Goal: Task Accomplishment & Management: Complete application form

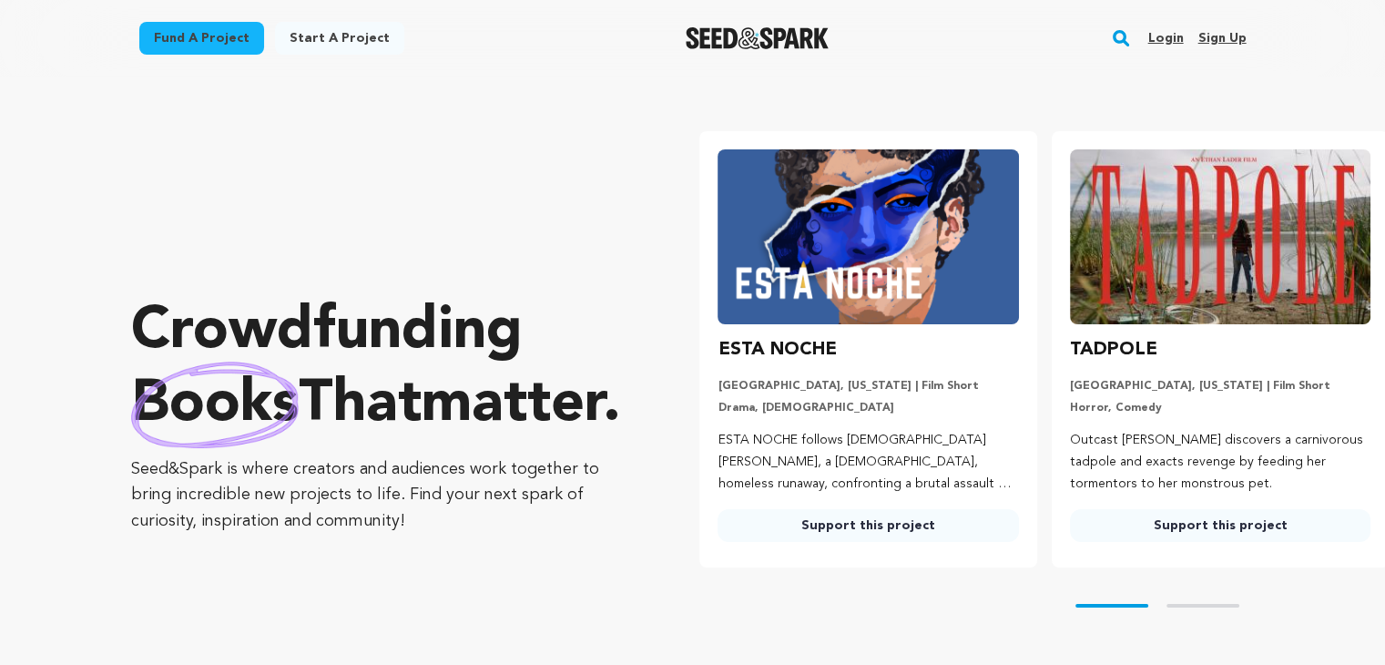
click at [1123, 33] on rect "button" at bounding box center [1121, 38] width 22 height 22
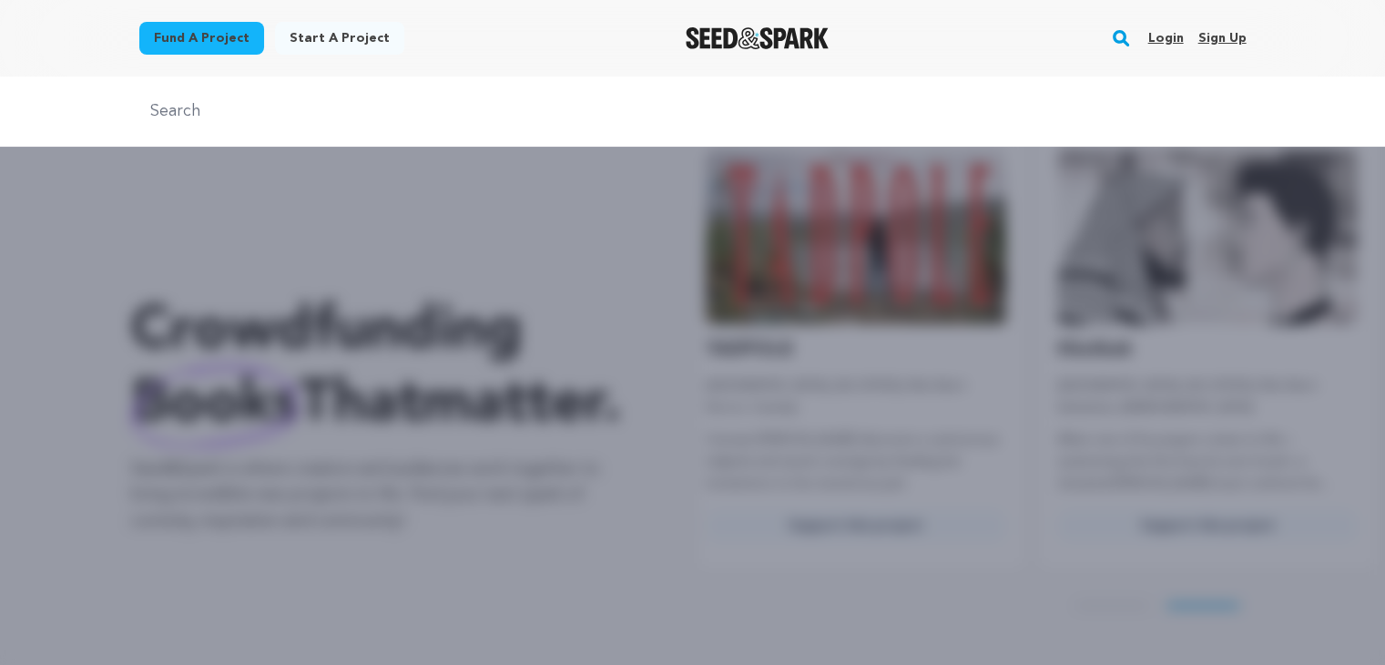
scroll to position [0, 365]
click at [209, 100] on input "text" at bounding box center [692, 111] width 1107 height 26
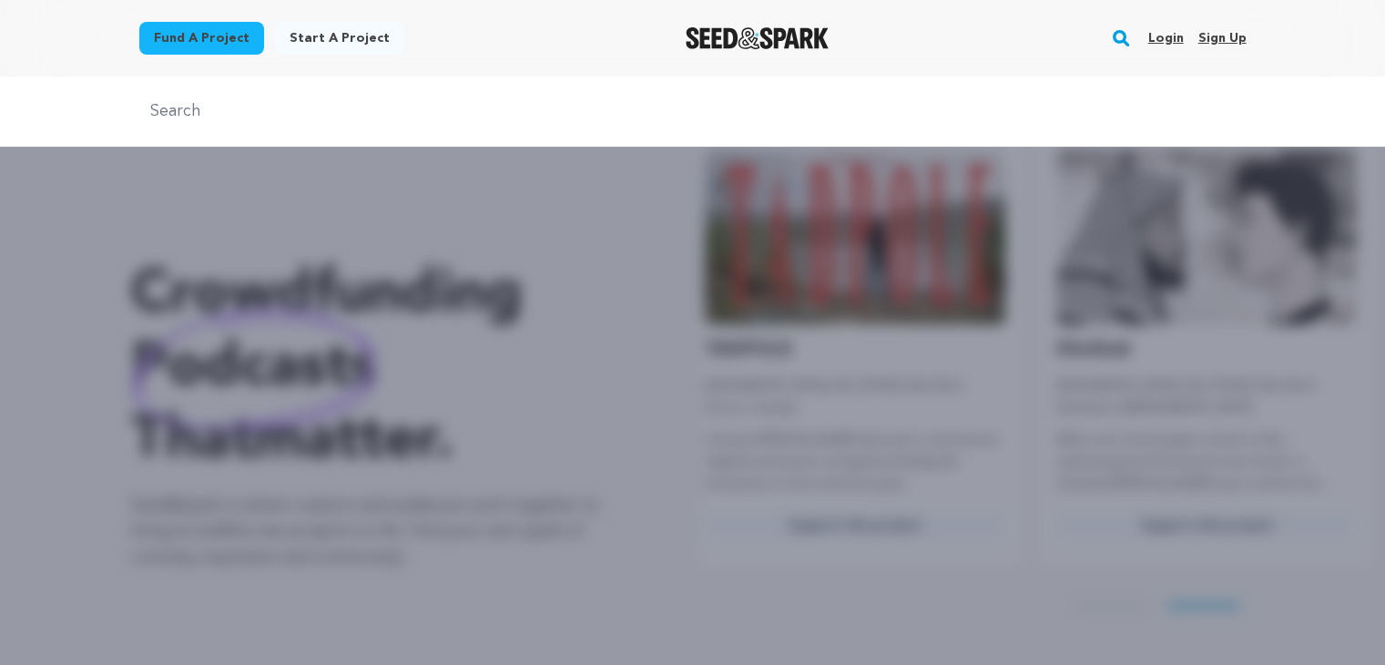
type input "Ouros Jewels"
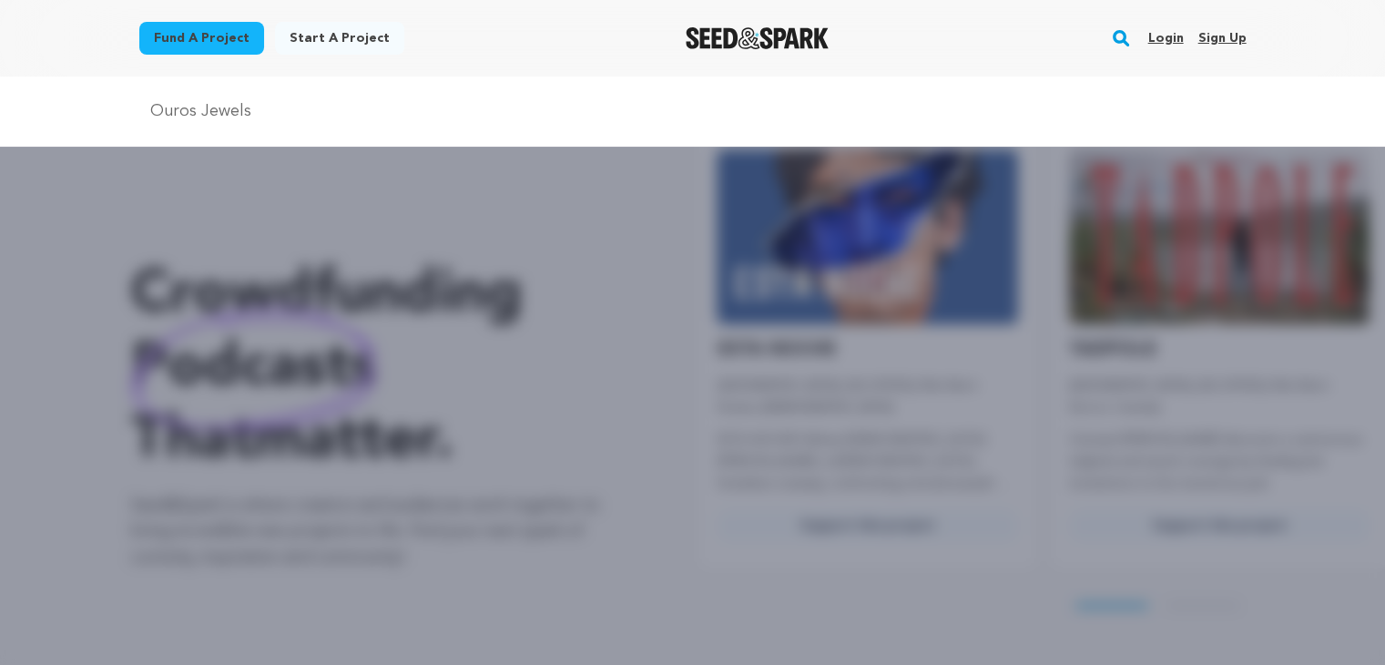
scroll to position [0, 0]
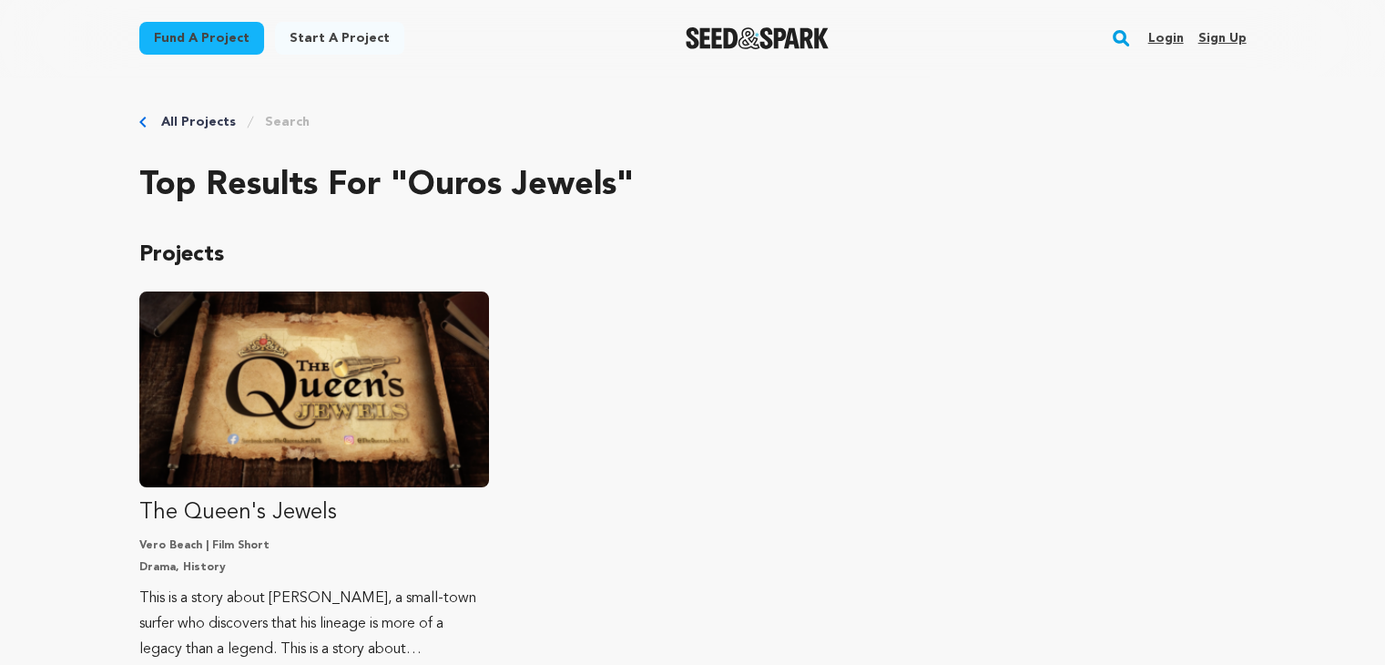
click at [715, 41] on img "Seed&Spark Homepage" at bounding box center [756, 38] width 143 height 22
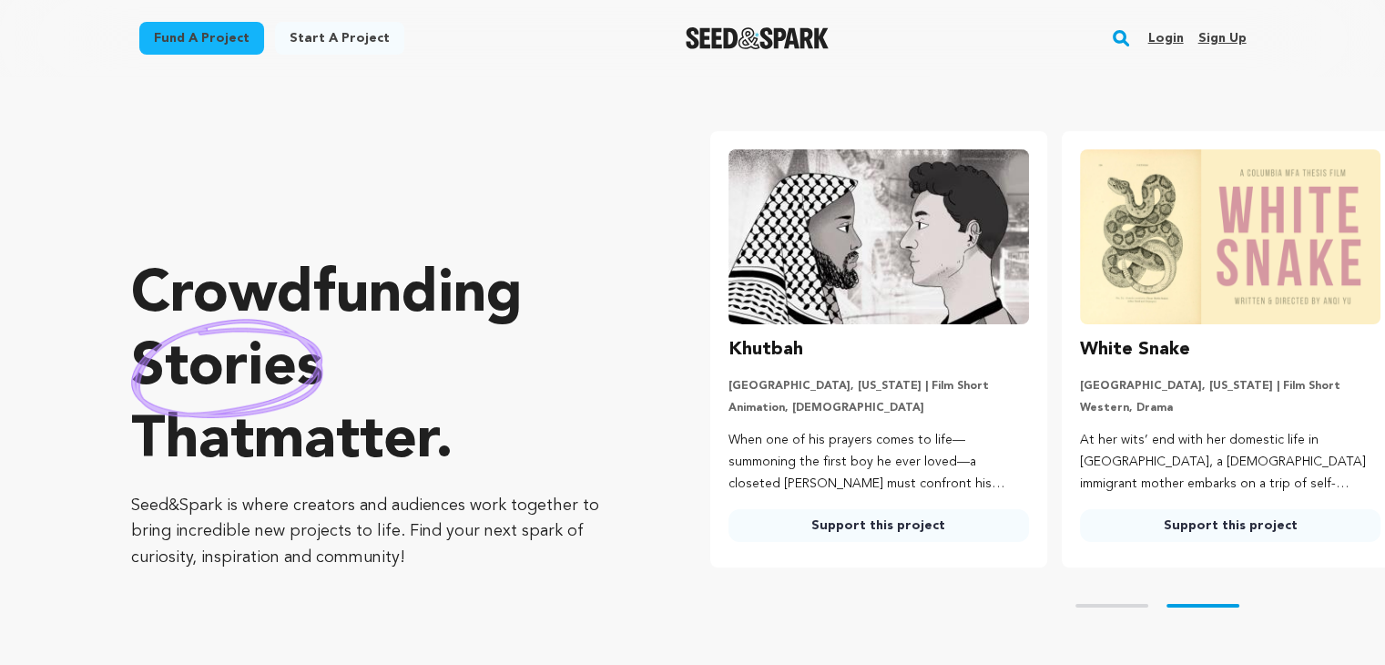
scroll to position [0, 365]
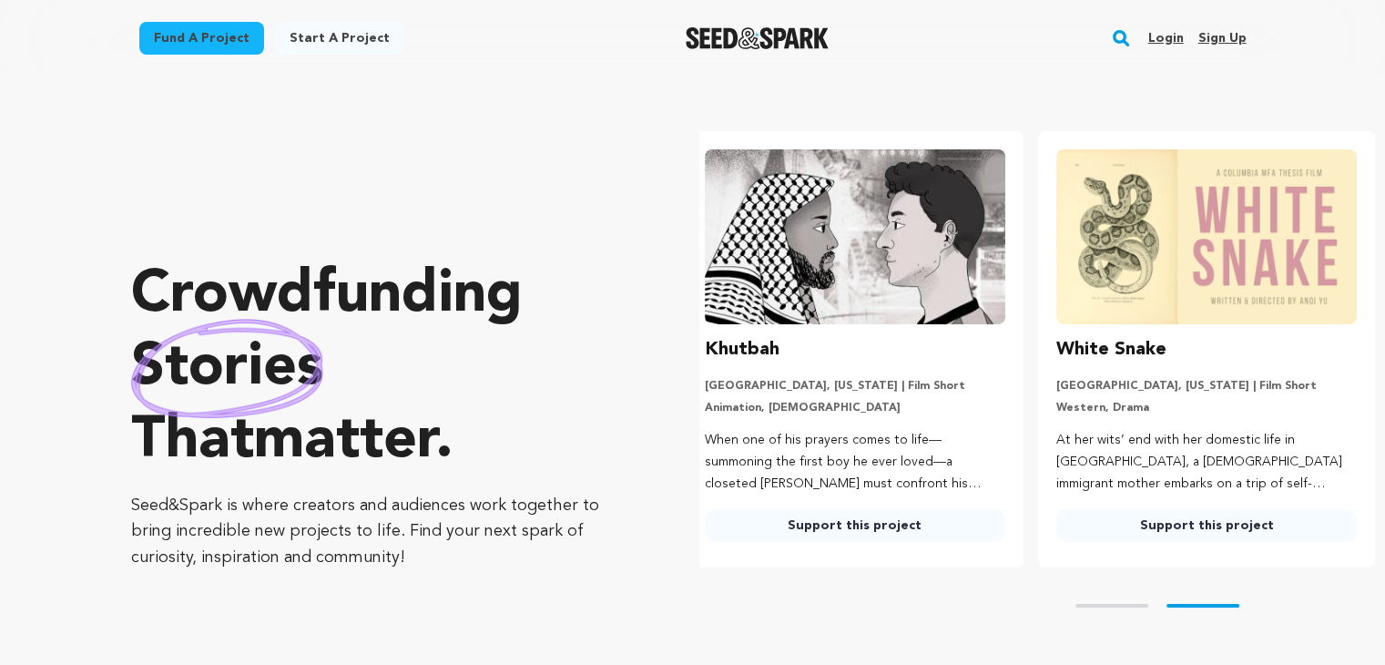
click at [1227, 32] on link "Sign up" at bounding box center [1221, 38] width 48 height 29
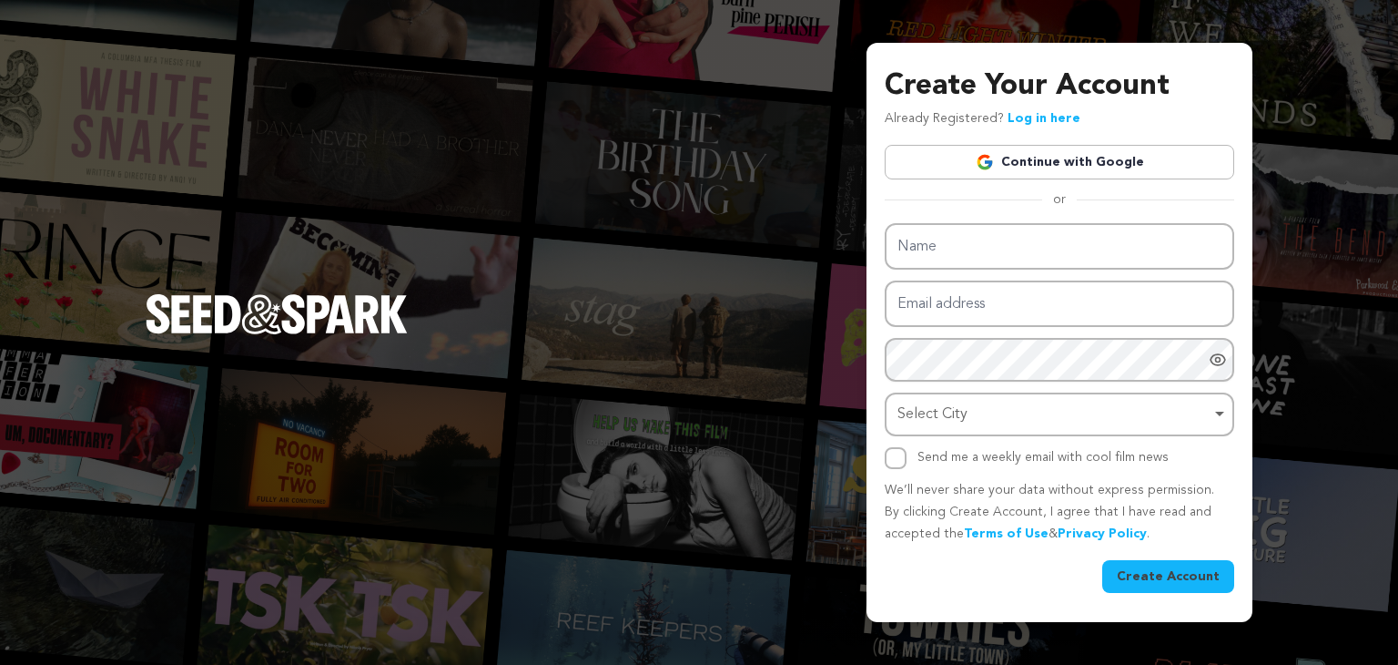
click at [1038, 159] on link "Continue with Google" at bounding box center [1060, 162] width 350 height 35
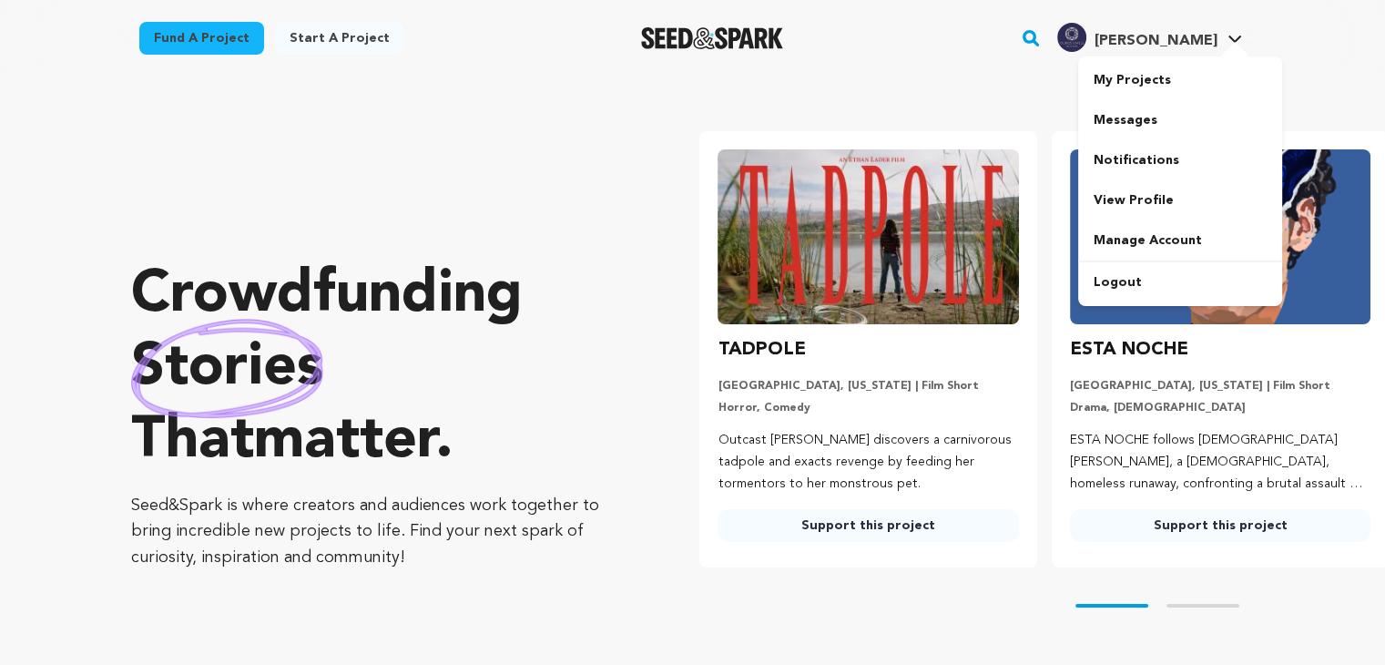
click at [1198, 29] on div "[PERSON_NAME]" at bounding box center [1136, 37] width 159 height 29
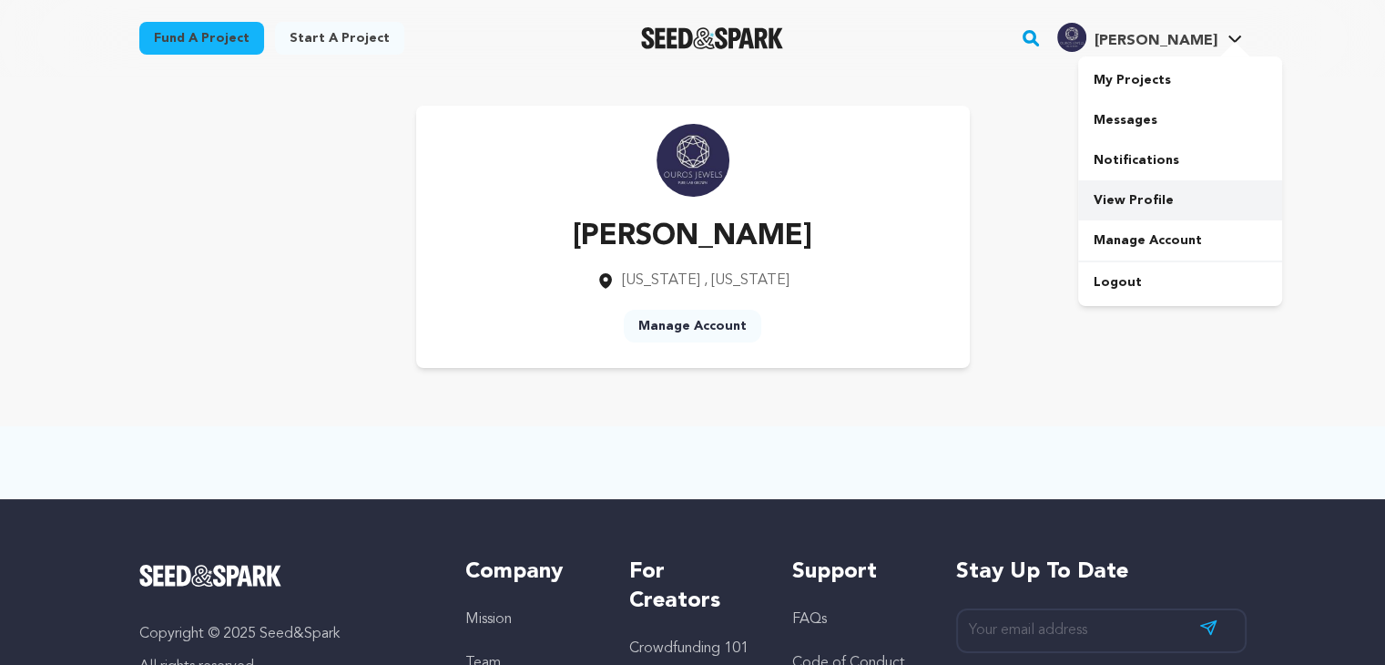
click at [1137, 206] on link "View Profile" at bounding box center [1180, 200] width 204 height 40
click at [1208, 46] on span "[PERSON_NAME]" at bounding box center [1154, 41] width 123 height 15
click at [1154, 232] on link "Manage Account" at bounding box center [1180, 240] width 204 height 40
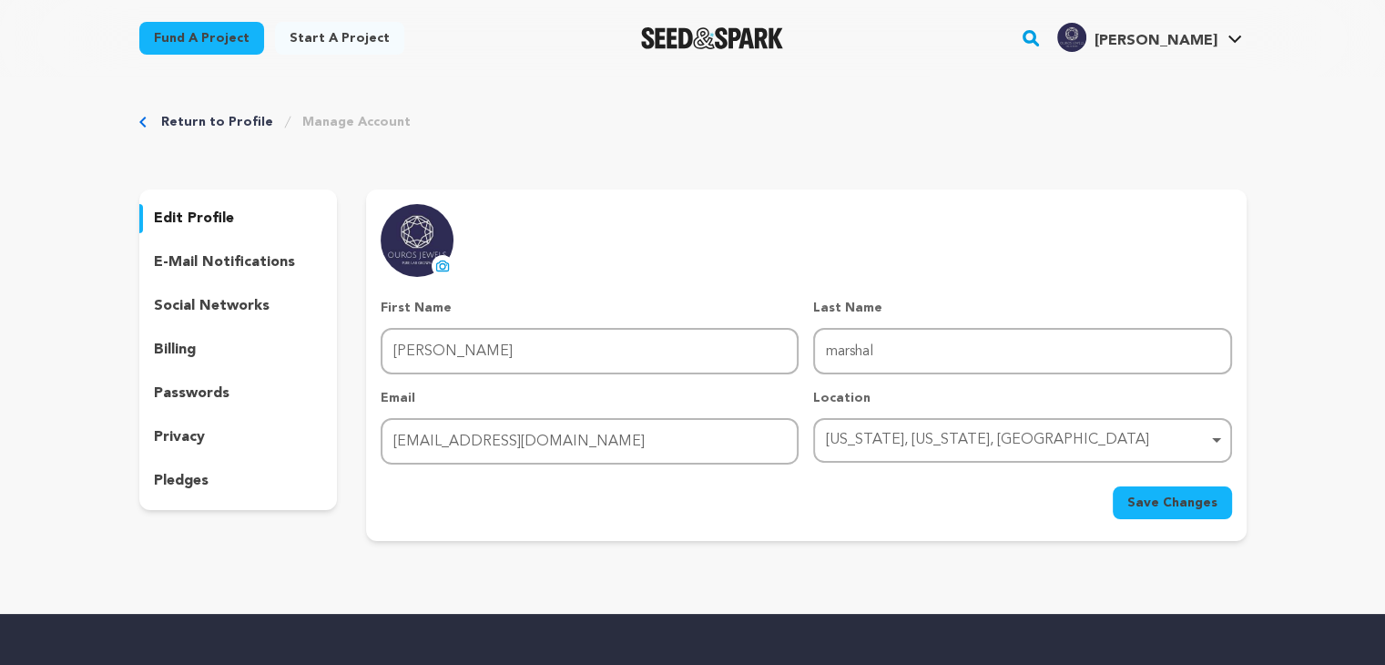
scroll to position [91, 0]
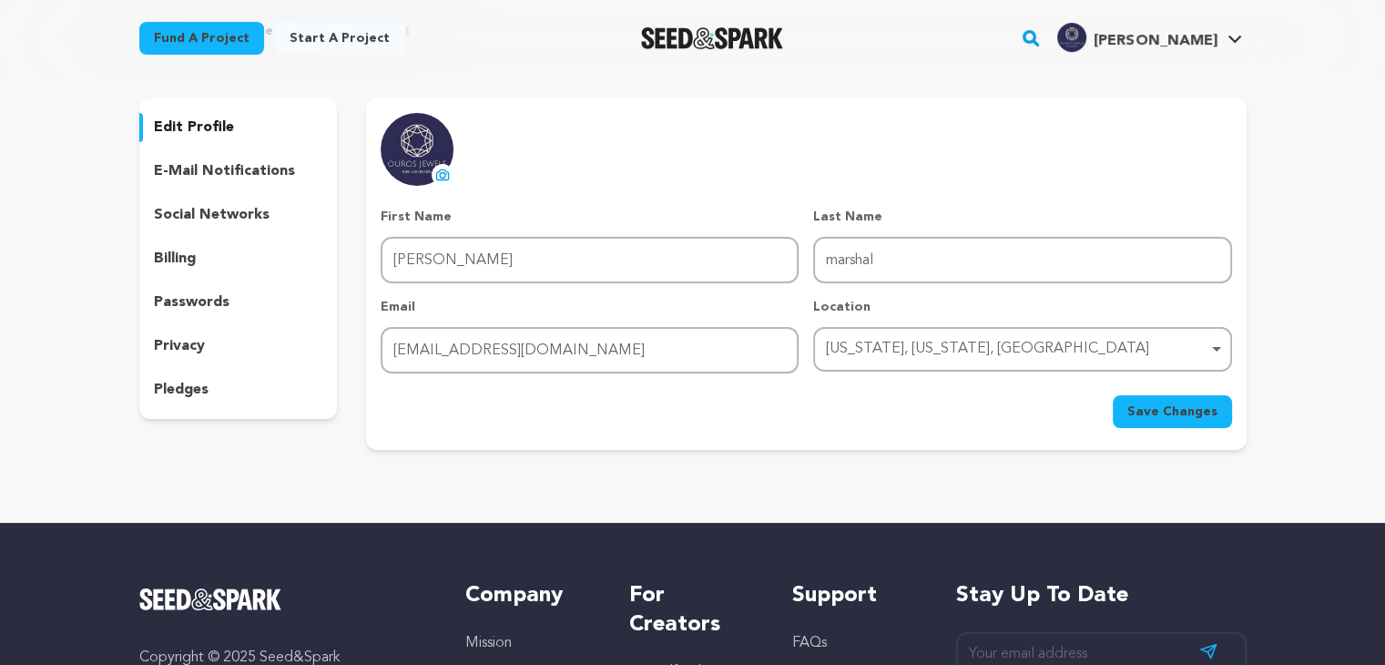
click at [898, 340] on div "New York, New York, United States Remove item" at bounding box center [1016, 349] width 381 height 26
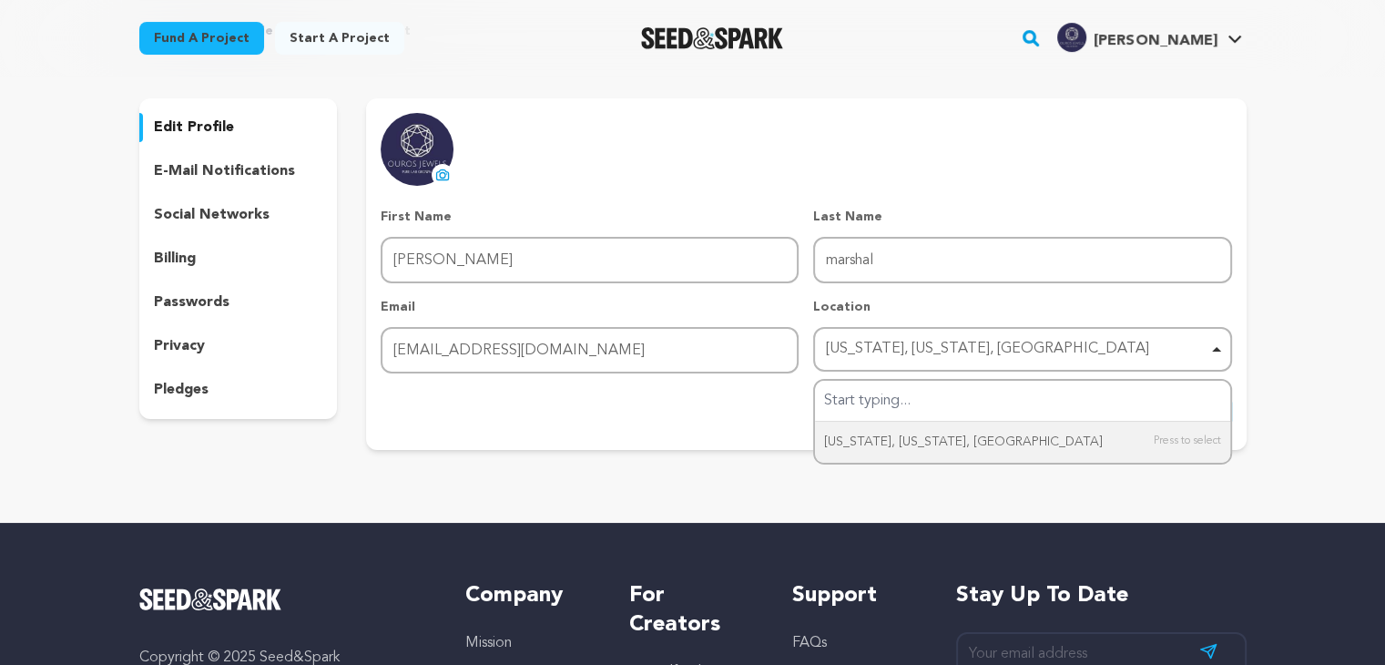
click at [1274, 249] on div "Return to Profile Manage Account edit profile e-mail notifications social netwo…" at bounding box center [692, 239] width 1165 height 508
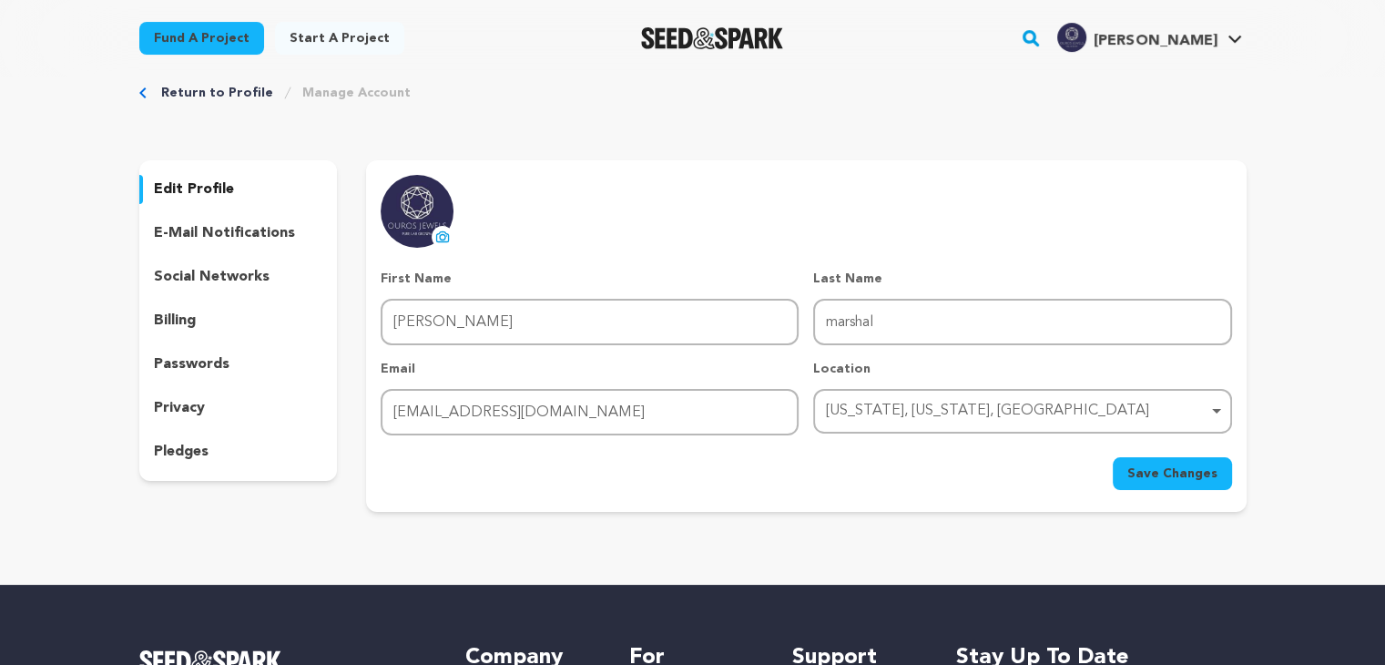
scroll to position [0, 0]
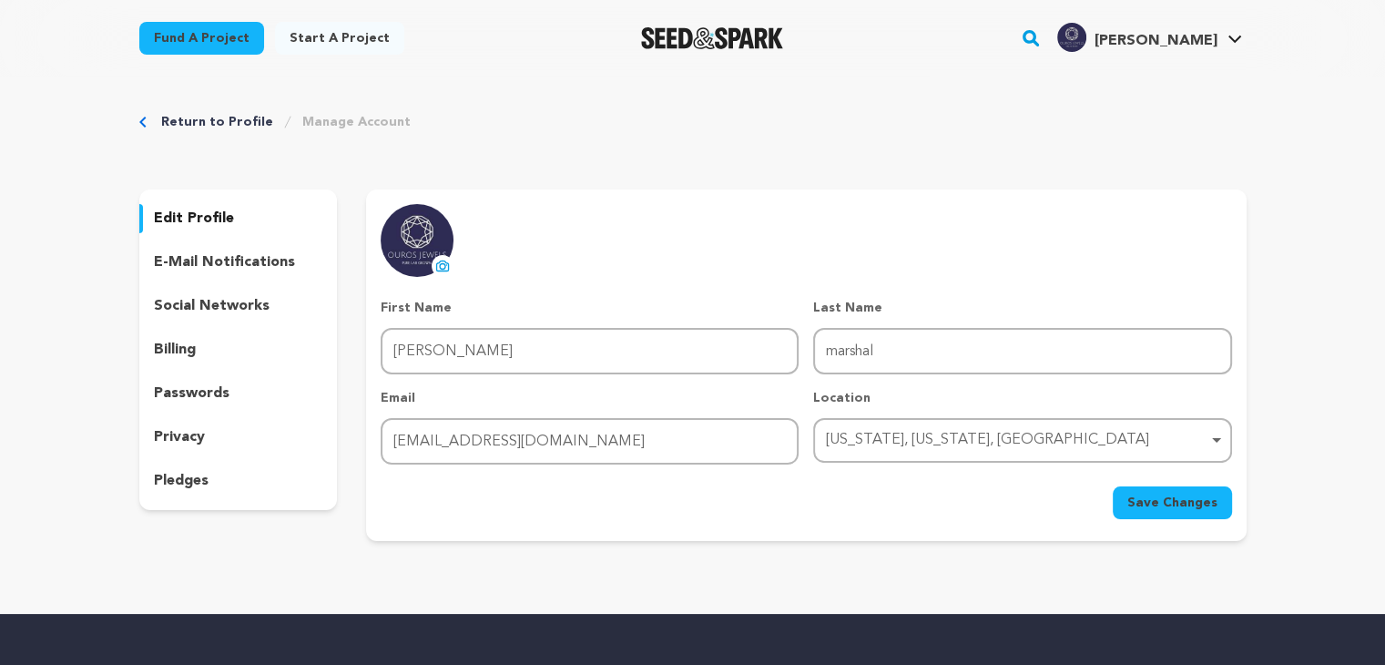
click at [313, 41] on link "Start a project" at bounding box center [339, 38] width 129 height 33
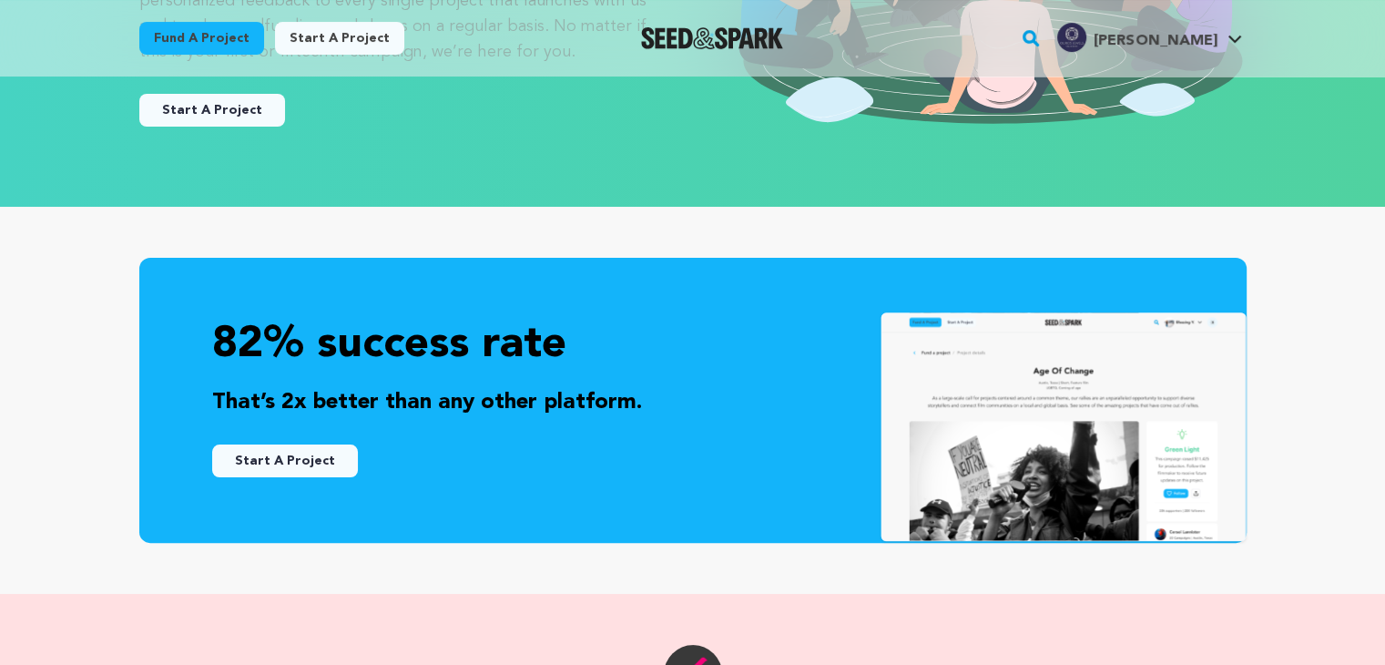
scroll to position [364, 0]
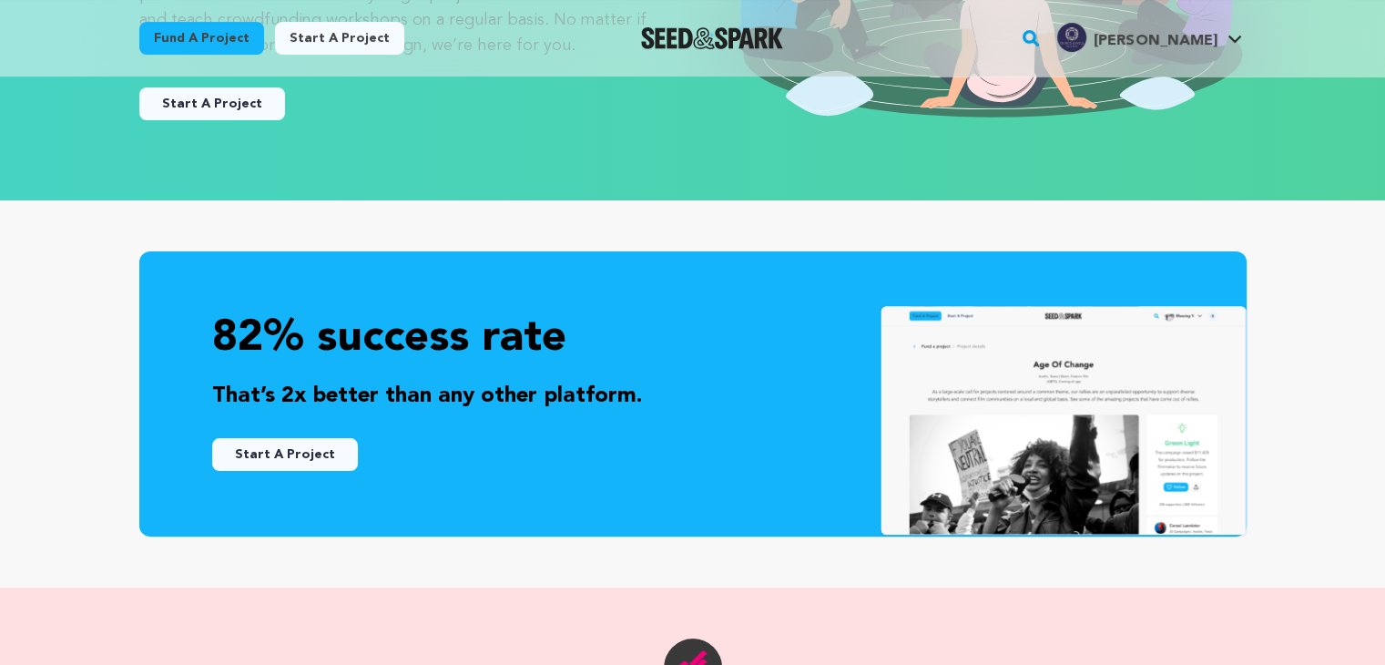
click at [206, 96] on button "Start A Project" at bounding box center [212, 103] width 146 height 33
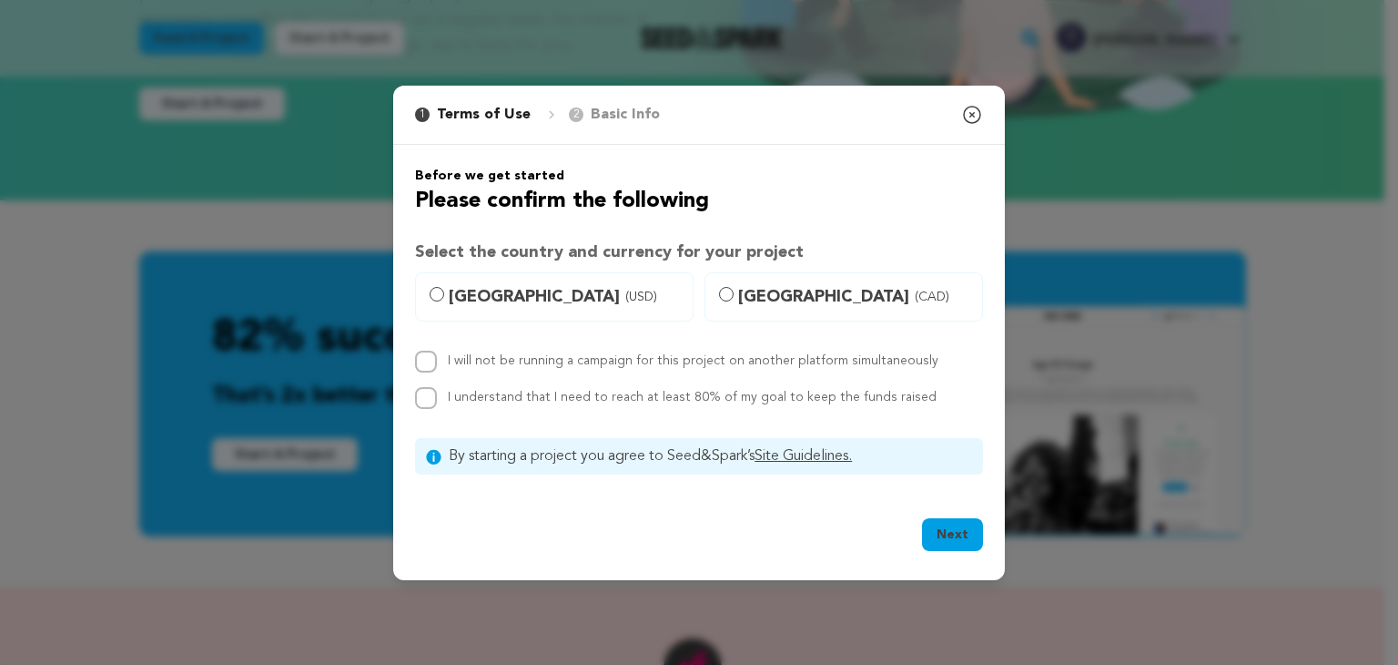
click at [968, 110] on icon "button" at bounding box center [972, 115] width 22 height 22
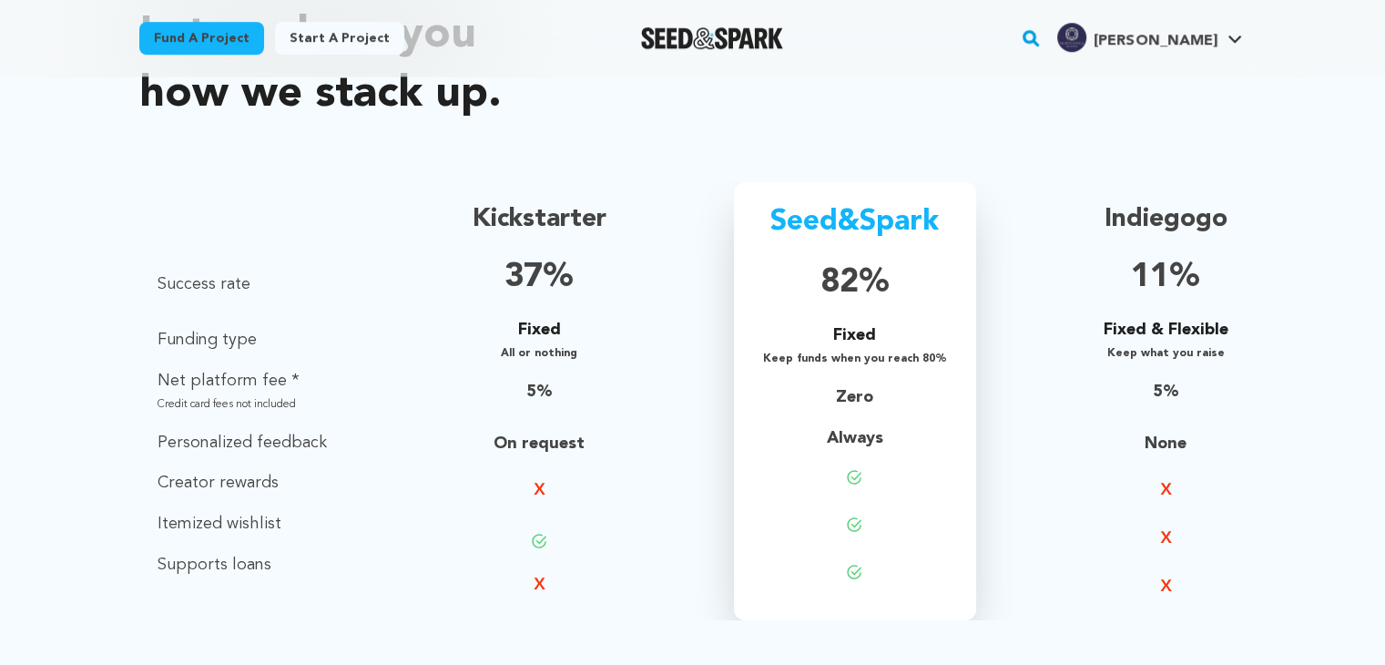
scroll to position [1366, 0]
